Goal: Information Seeking & Learning: Understand process/instructions

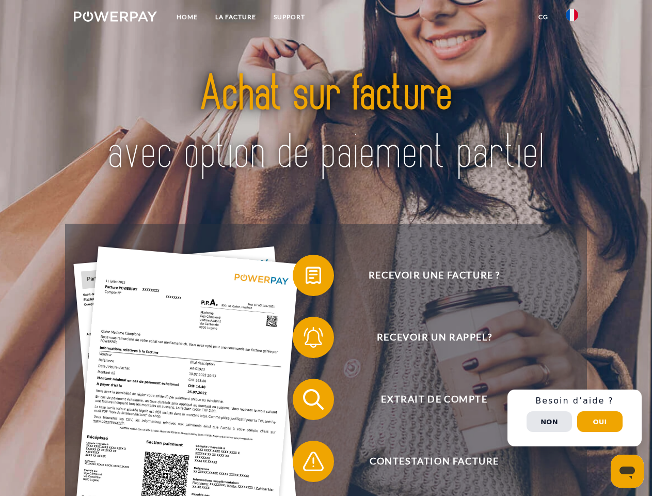
click at [115, 18] on img at bounding box center [115, 16] width 83 height 10
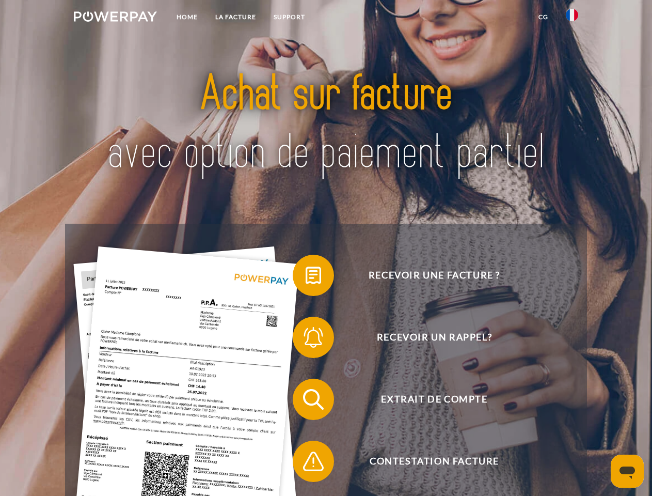
click at [572, 18] on img at bounding box center [572, 15] width 12 height 12
click at [543, 17] on link "CG" at bounding box center [543, 17] width 27 height 19
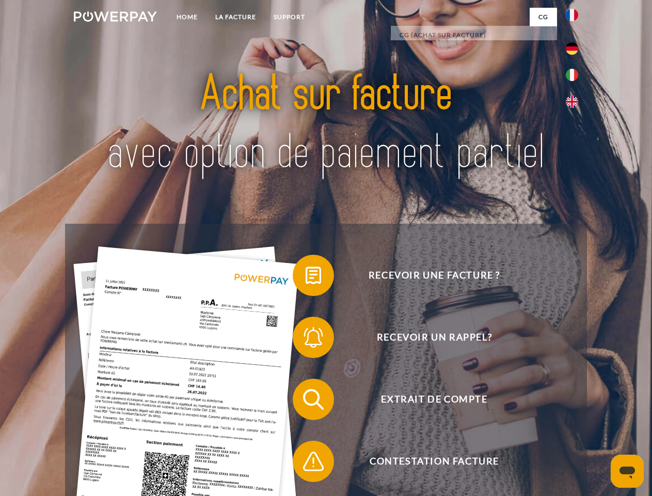
click at [306, 277] on span at bounding box center [298, 275] width 52 height 52
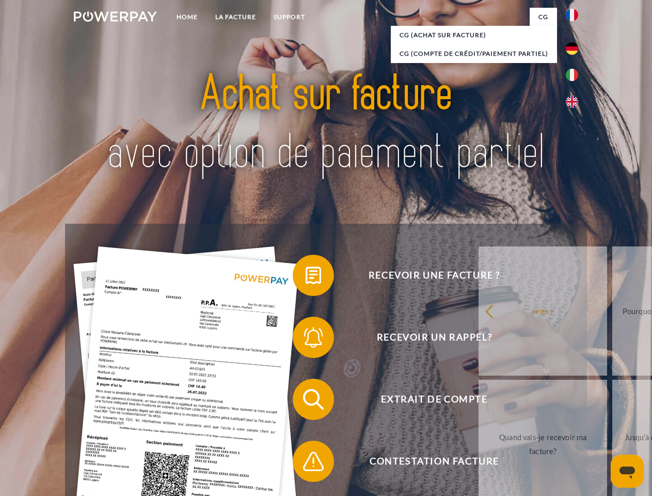
click at [306, 339] on div "Recevoir une facture ? Recevoir un rappel? Extrait de compte retour" at bounding box center [326, 430] width 522 height 413
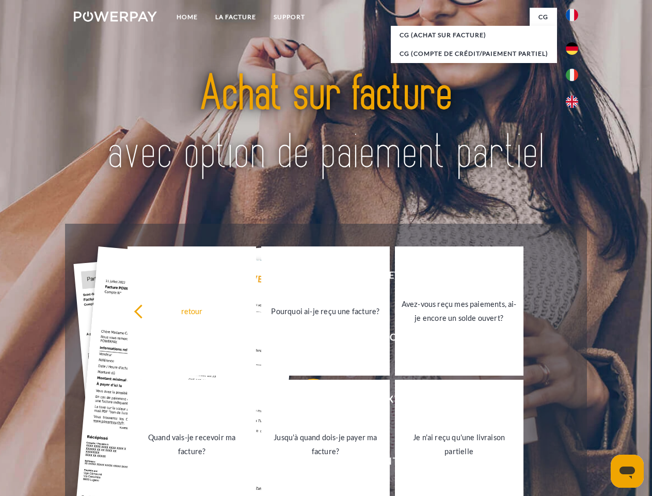
click at [306, 401] on link "Jusqu'à quand dois-je payer ma facture?" at bounding box center [325, 444] width 129 height 129
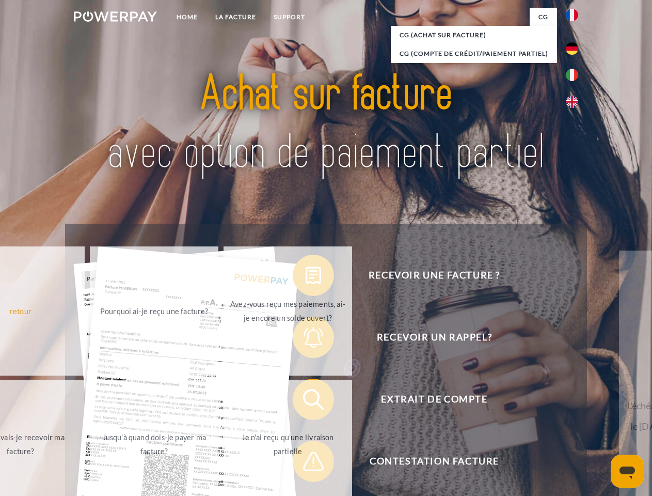
click at [306, 463] on span at bounding box center [298, 461] width 52 height 52
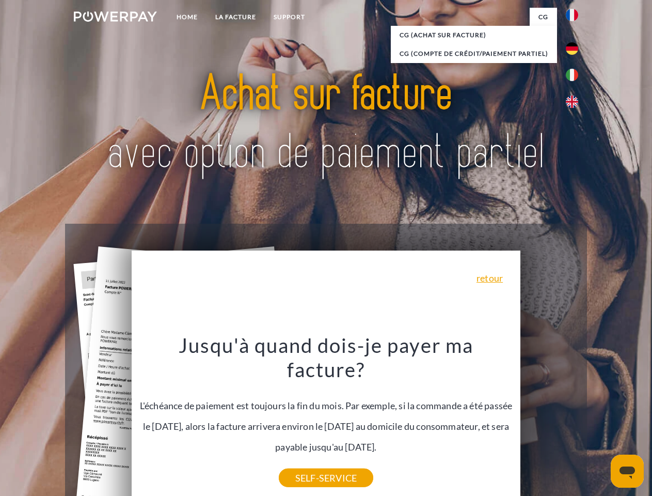
click at [575, 418] on div "Recevoir une facture ? Recevoir un rappel? Extrait de compte retour" at bounding box center [326, 430] width 522 height 413
click at [550, 420] on span "Extrait de compte" at bounding box center [434, 399] width 253 height 41
click at [600, 421] on header "Home LA FACTURE Support" at bounding box center [326, 356] width 652 height 713
